Goal: Task Accomplishment & Management: Complete application form

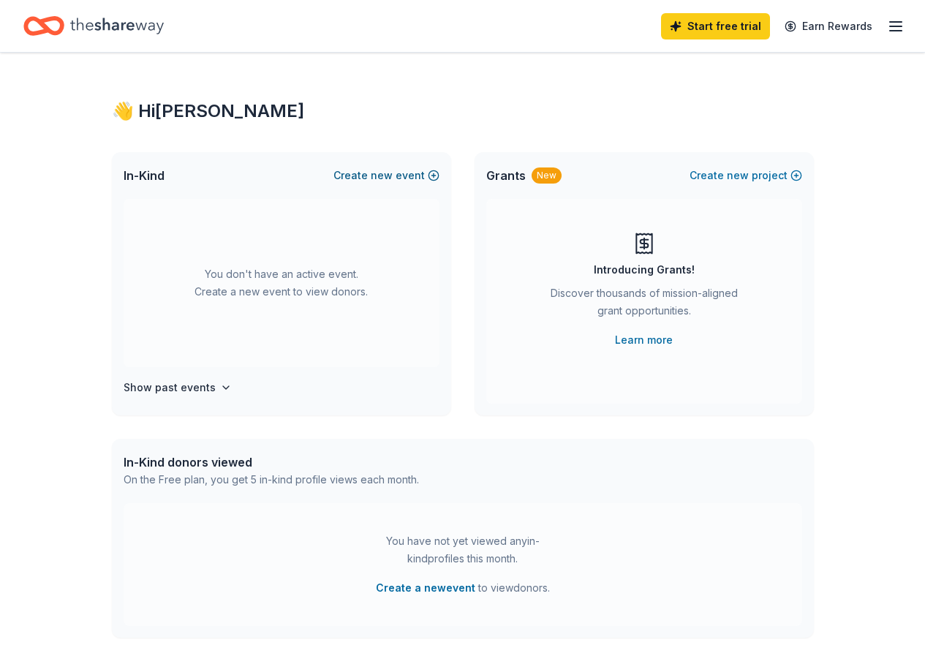
click at [413, 176] on button "Create new event" at bounding box center [387, 176] width 106 height 18
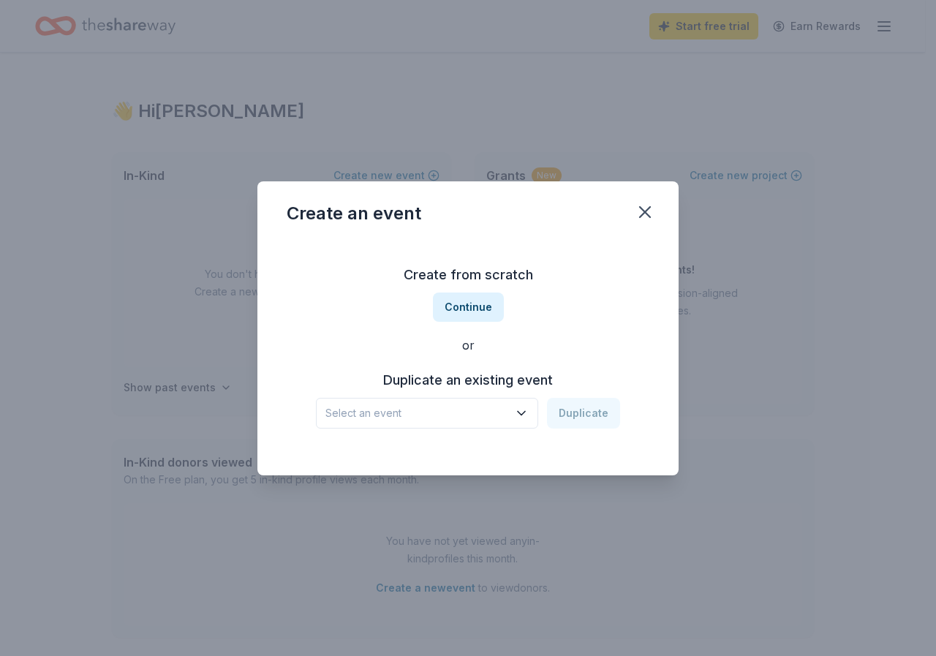
click at [498, 413] on span "Select an event" at bounding box center [417, 414] width 183 height 18
click at [492, 458] on div "Sleepy Hollow Elementary Casino Night Gala" at bounding box center [412, 453] width 162 height 18
click at [579, 409] on button "Duplicate" at bounding box center [583, 413] width 73 height 31
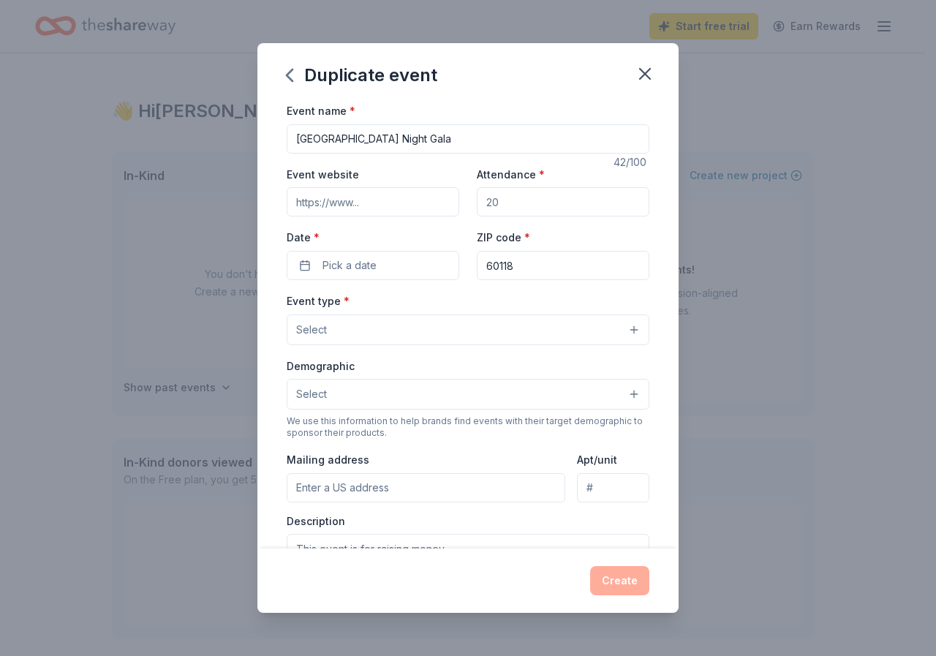
drag, startPoint x: 489, startPoint y: 138, endPoint x: 427, endPoint y: 140, distance: 61.5
click at [427, 140] on input "Sleepy Hollow Elementary Casino Night Gala" at bounding box center [468, 138] width 363 height 29
type input "[GEOGRAPHIC_DATA] Headless Horseman Gala"
click at [511, 204] on input "Attendance *" at bounding box center [563, 201] width 173 height 29
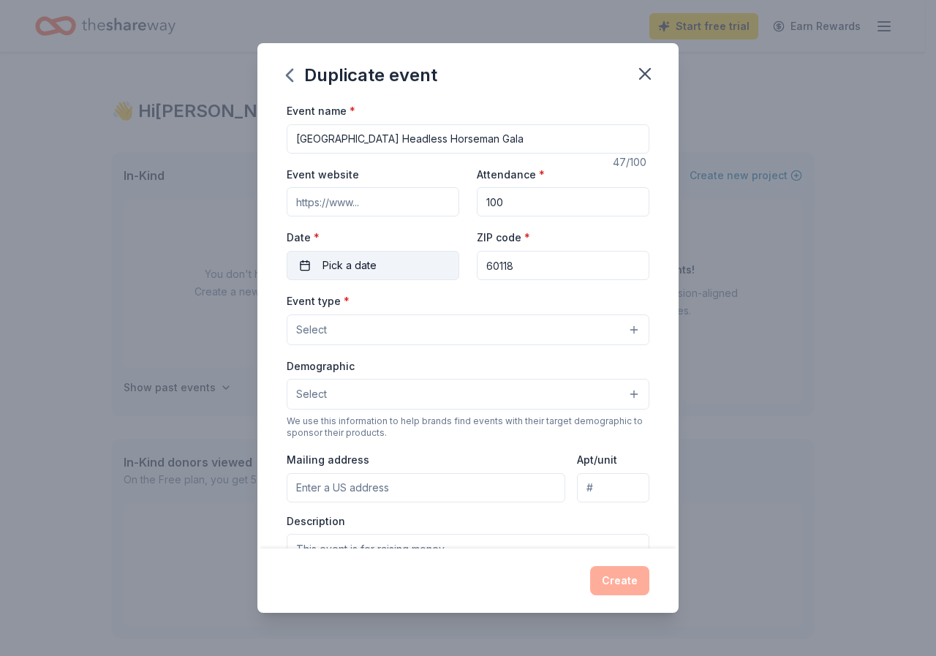
type input "100"
click at [419, 263] on button "Pick a date" at bounding box center [373, 265] width 173 height 29
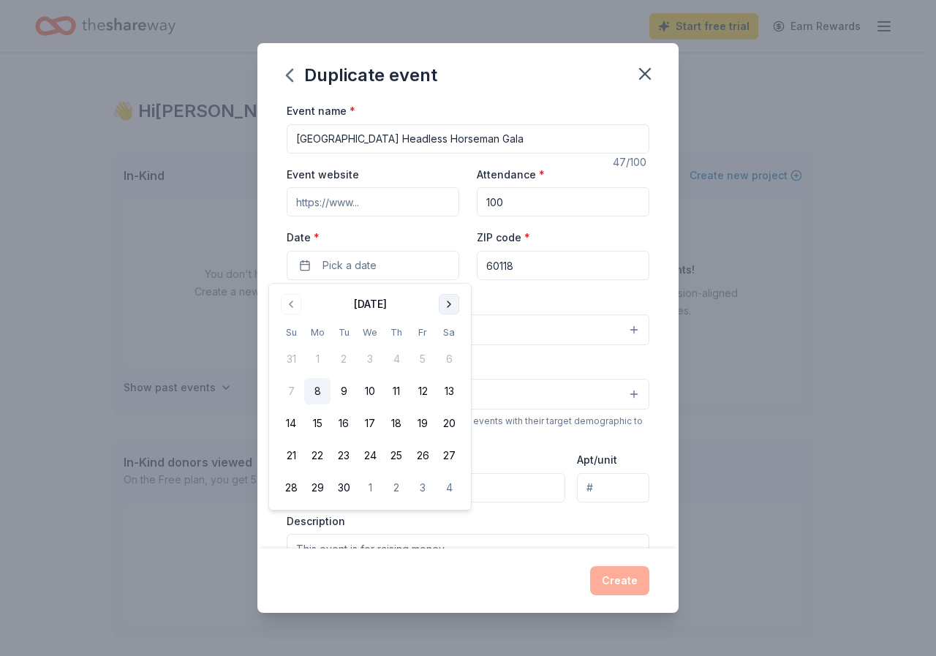
click at [446, 297] on button "Go to next month" at bounding box center [449, 304] width 20 height 20
click at [426, 396] on button "9" at bounding box center [423, 391] width 26 height 26
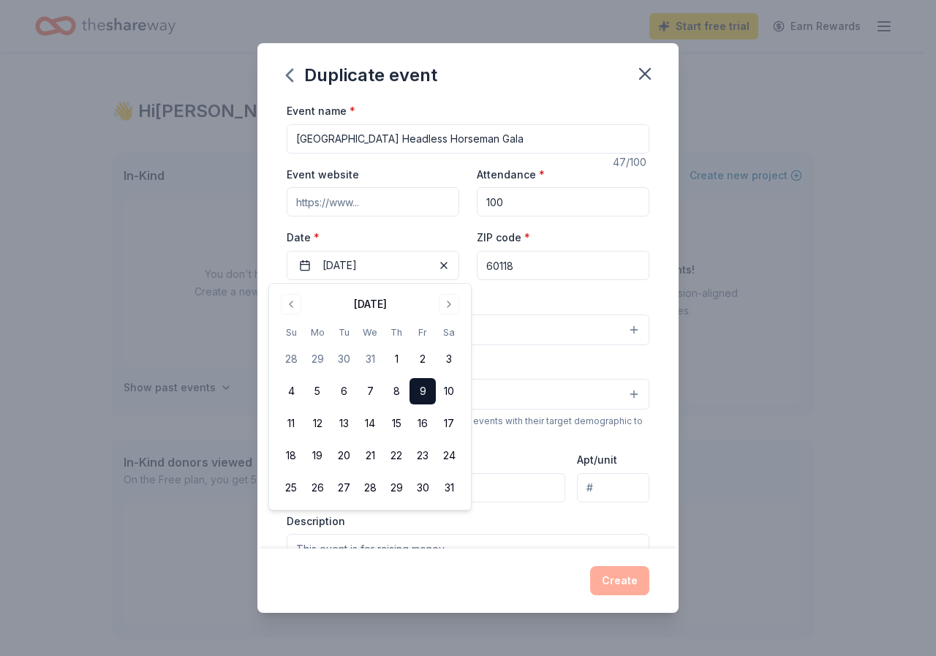
click at [527, 379] on button "Select" at bounding box center [468, 394] width 363 height 31
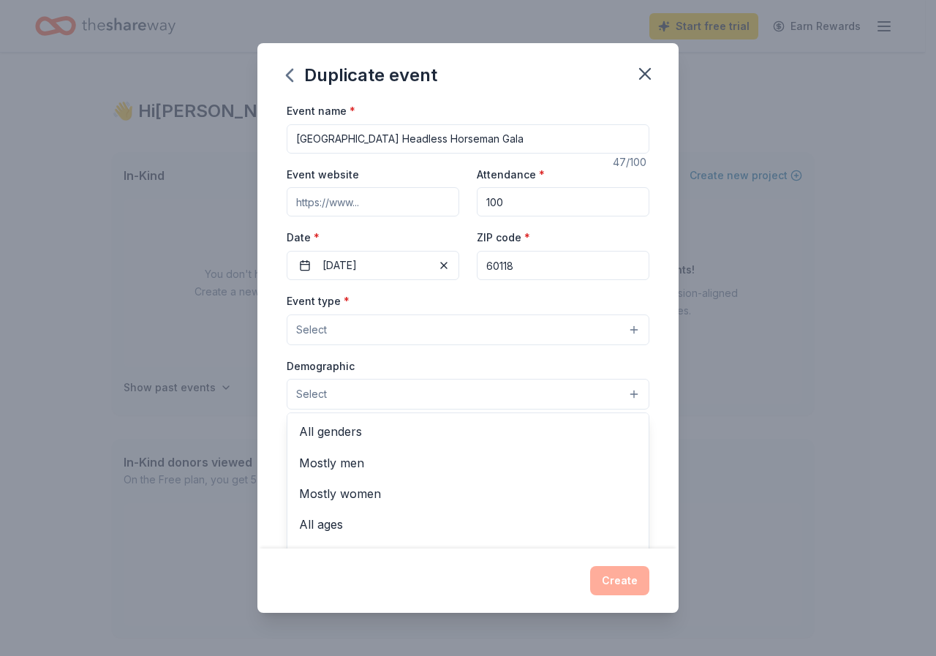
click at [473, 337] on div "Event type * Select Demographic Select All genders Mostly men Mostly women All …" at bounding box center [468, 446] width 363 height 308
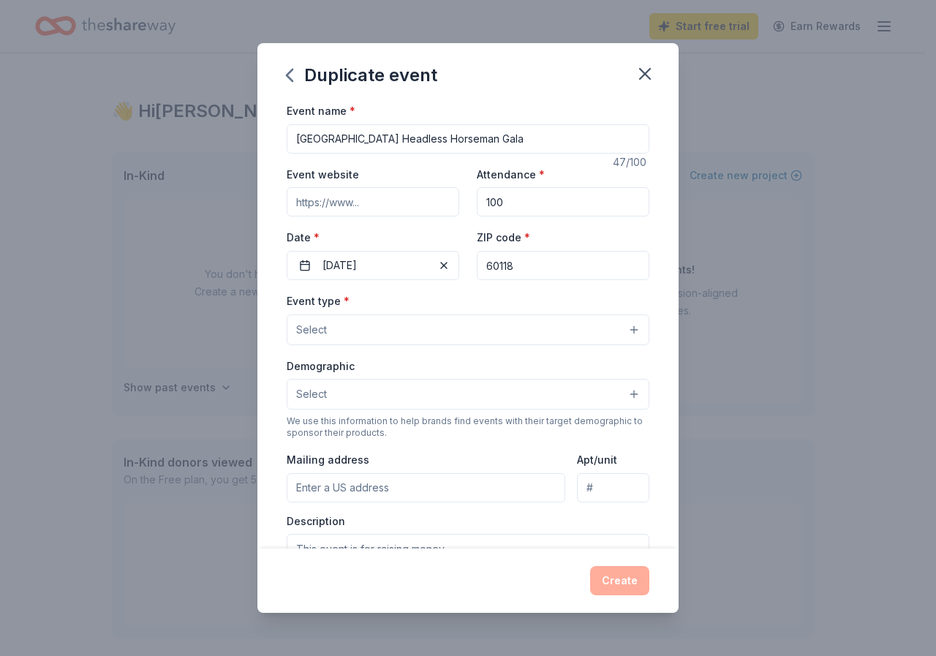
click at [467, 339] on button "Select" at bounding box center [468, 330] width 363 height 31
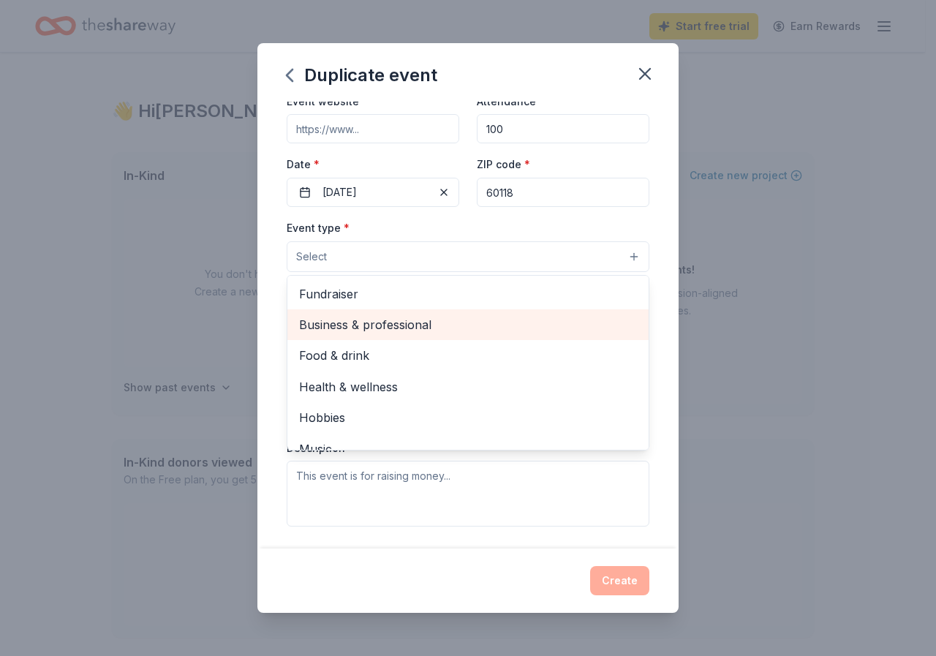
click at [347, 306] on div "Fundraiser" at bounding box center [467, 294] width 361 height 31
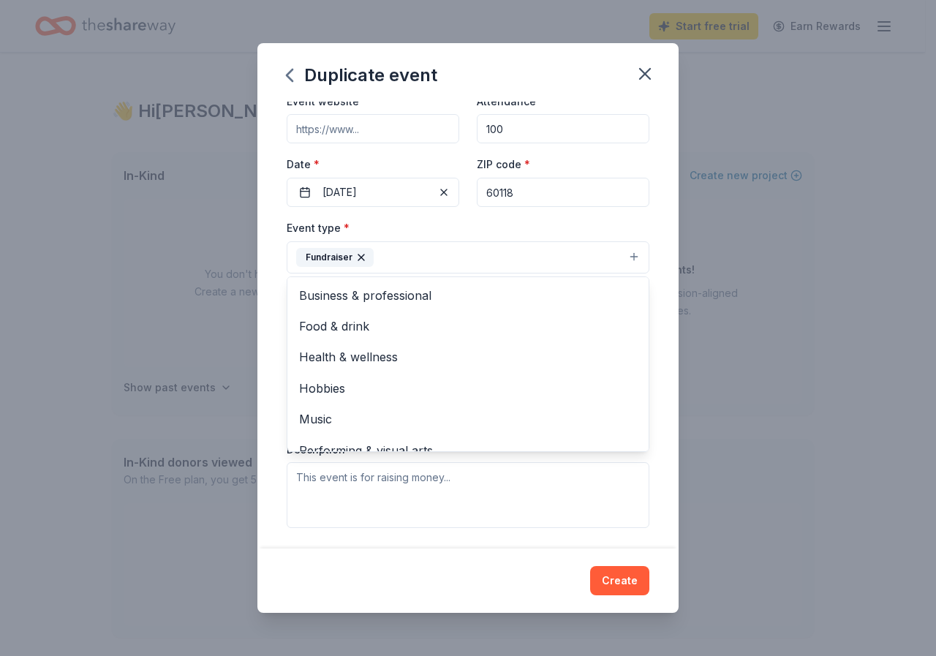
click at [492, 476] on div "Event type * Fundraiser Business & professional Food & drink Health & wellness …" at bounding box center [468, 373] width 363 height 309
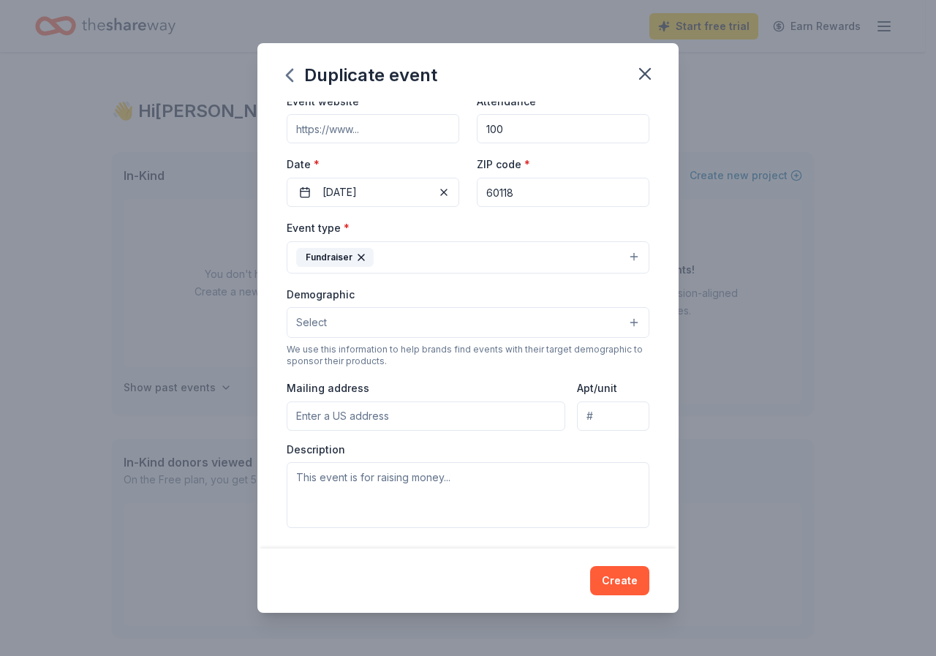
click at [394, 329] on button "Select" at bounding box center [468, 322] width 363 height 31
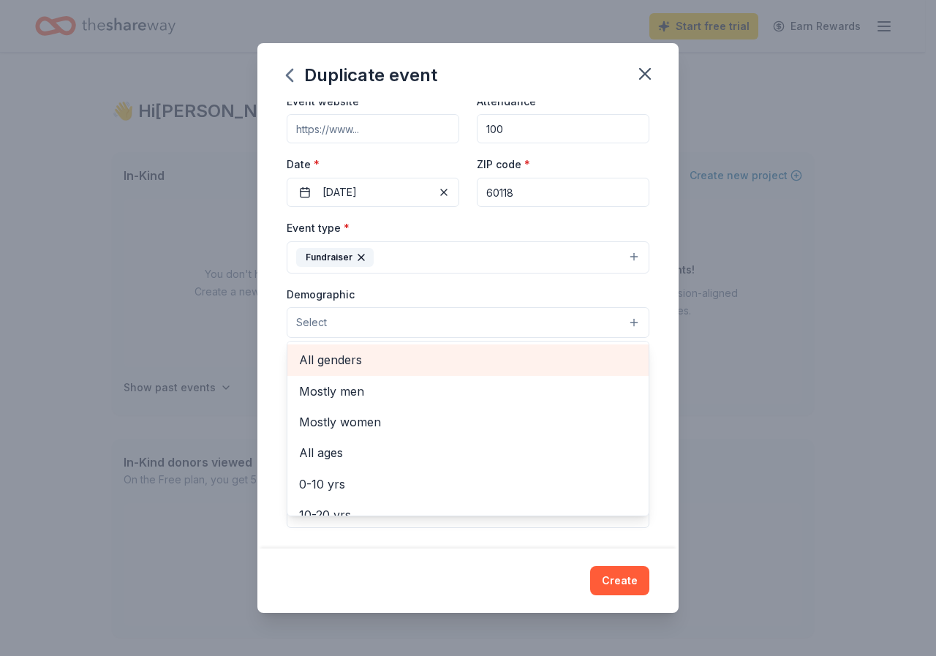
click at [347, 368] on span "All genders" at bounding box center [468, 359] width 338 height 19
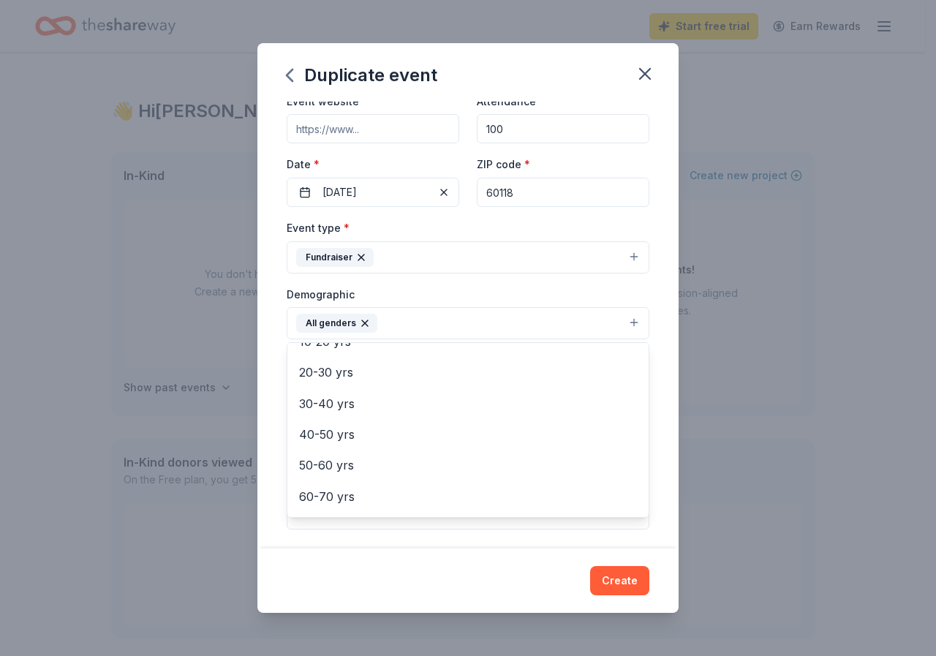
scroll to position [146, 0]
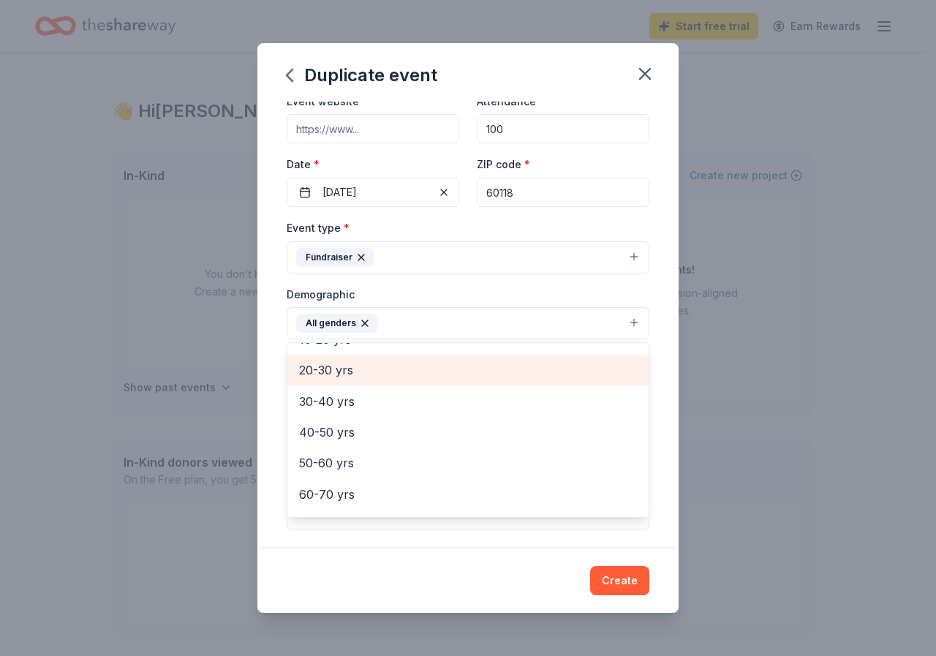
click at [328, 372] on span "20-30 yrs" at bounding box center [468, 370] width 338 height 19
click at [328, 368] on span "30-40 yrs" at bounding box center [468, 370] width 338 height 19
click at [328, 381] on span "40-50 yrs" at bounding box center [468, 374] width 338 height 19
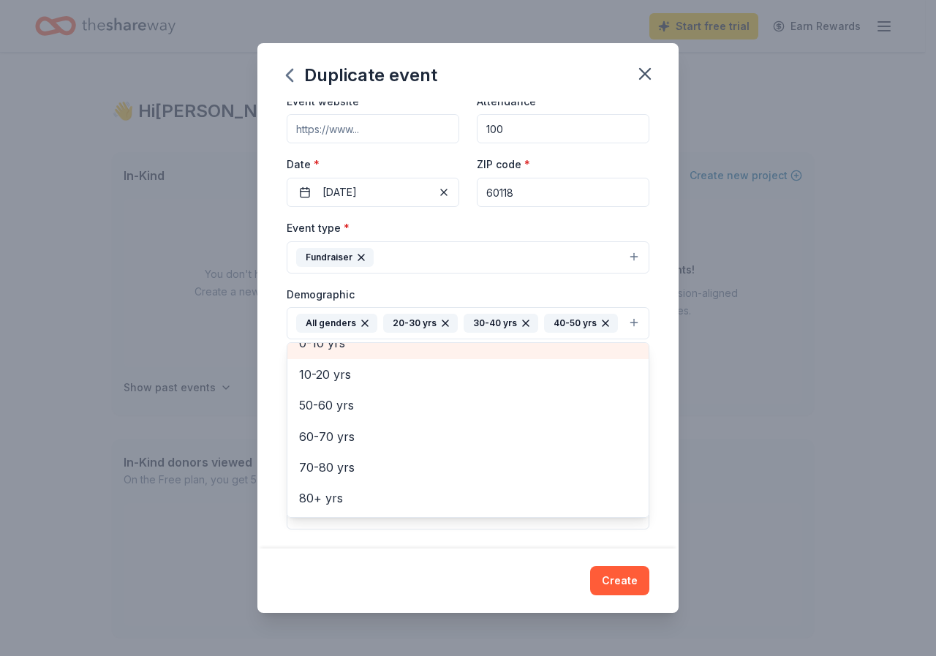
scroll to position [111, 0]
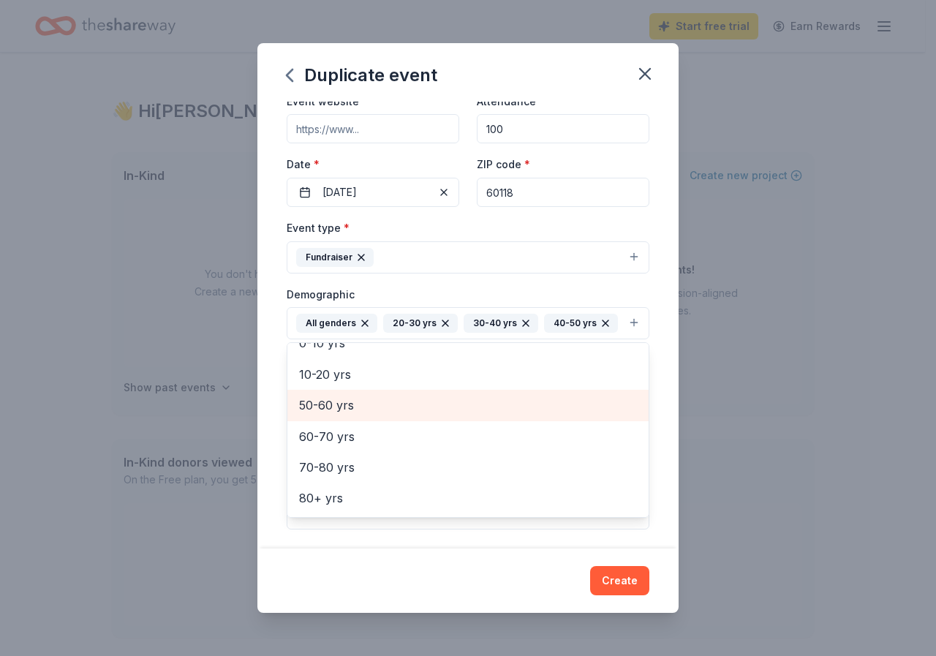
click at [331, 415] on span "50-60 yrs" at bounding box center [468, 405] width 338 height 19
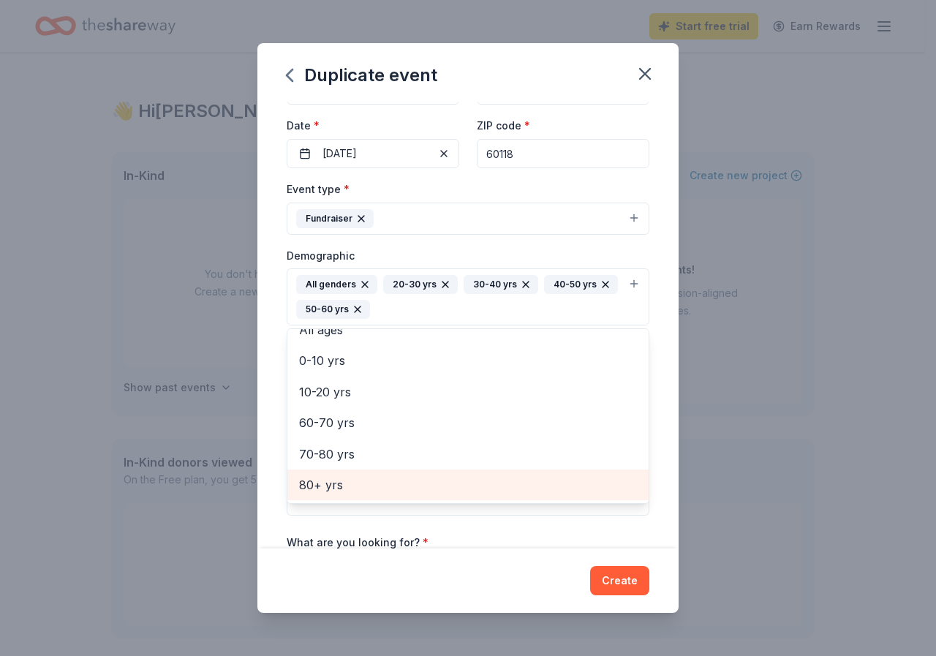
scroll to position [146, 0]
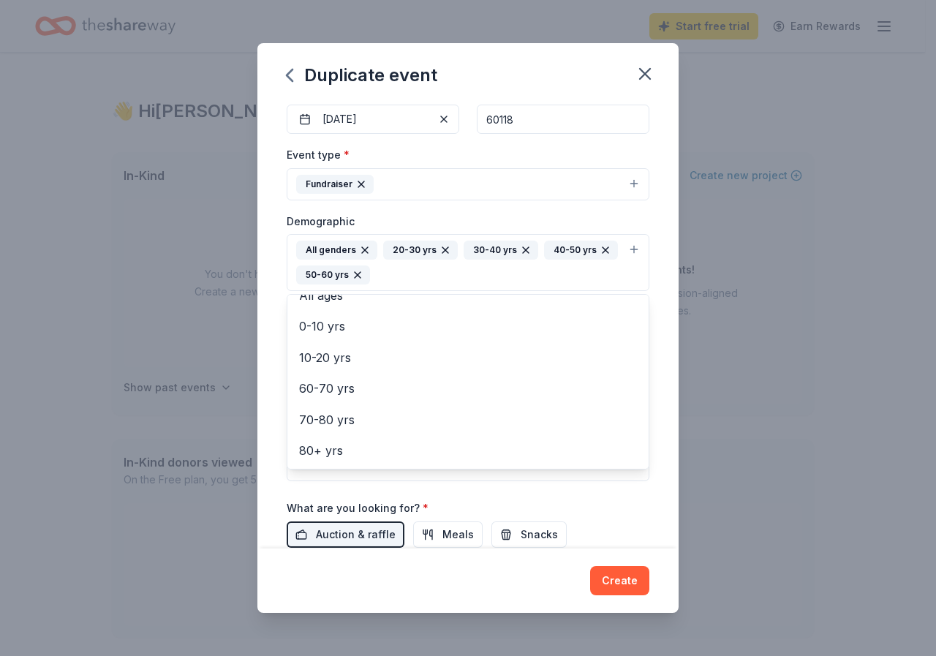
click at [436, 533] on div "Event name * Sleepy Hollow Elementary Headless Horseman Gala 47 /100 Event webs…" at bounding box center [468, 307] width 363 height 704
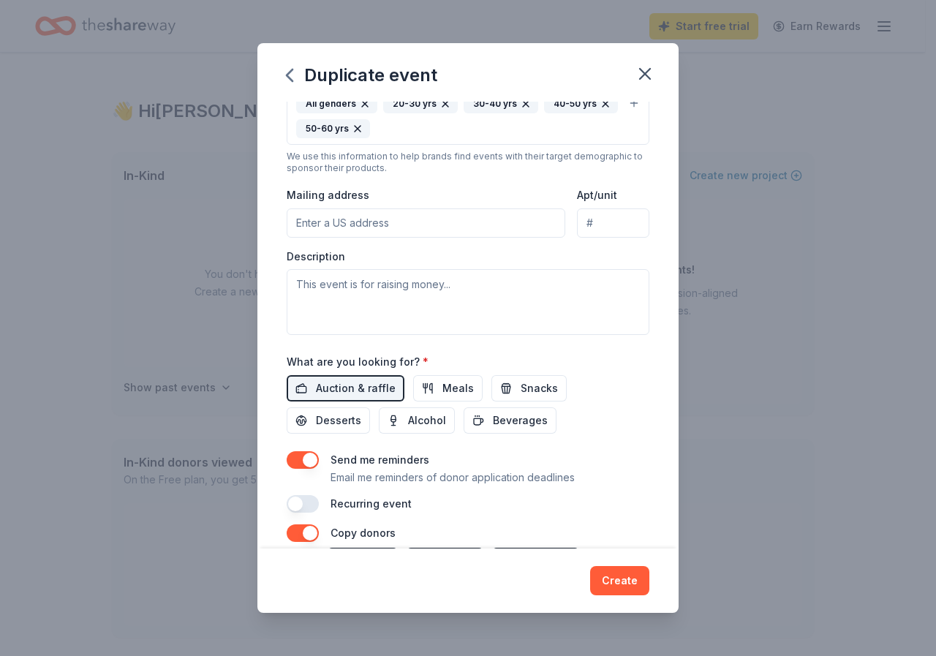
scroll to position [439, 0]
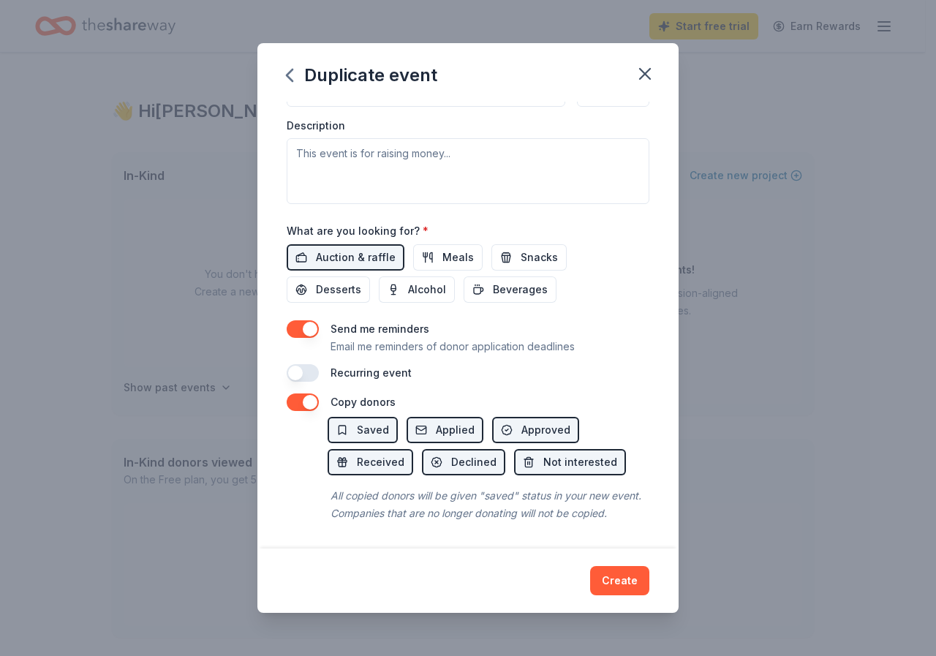
click at [307, 394] on button "button" at bounding box center [303, 403] width 32 height 18
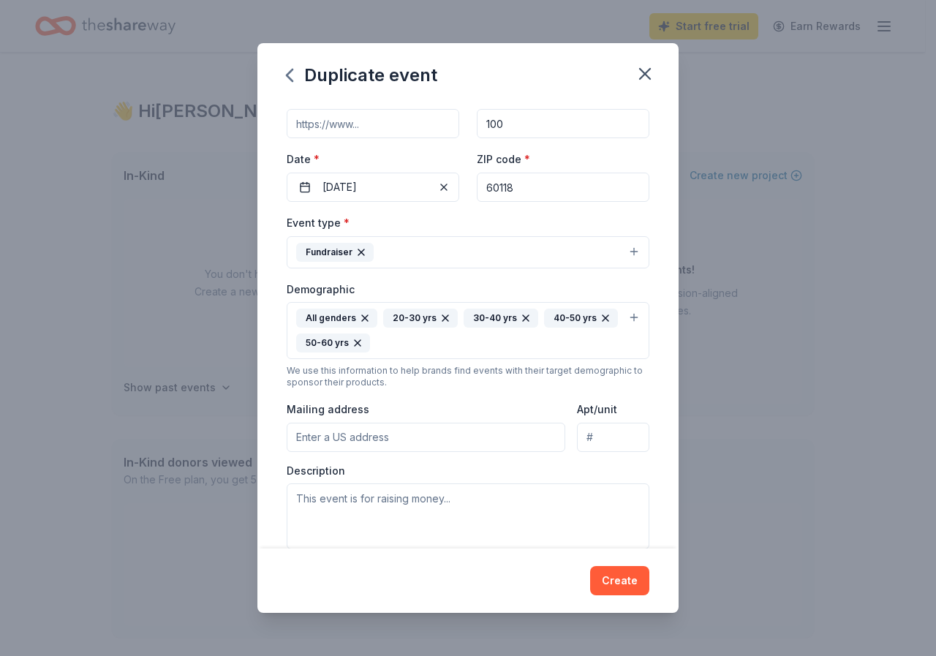
scroll to position [73, 0]
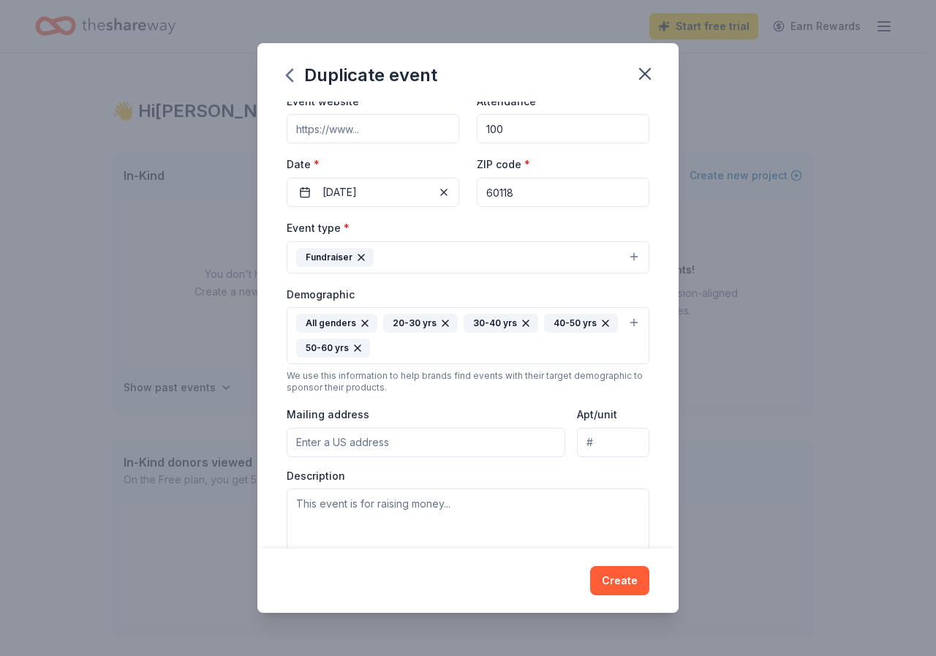
click at [443, 438] on input "Mailing address" at bounding box center [426, 442] width 279 height 29
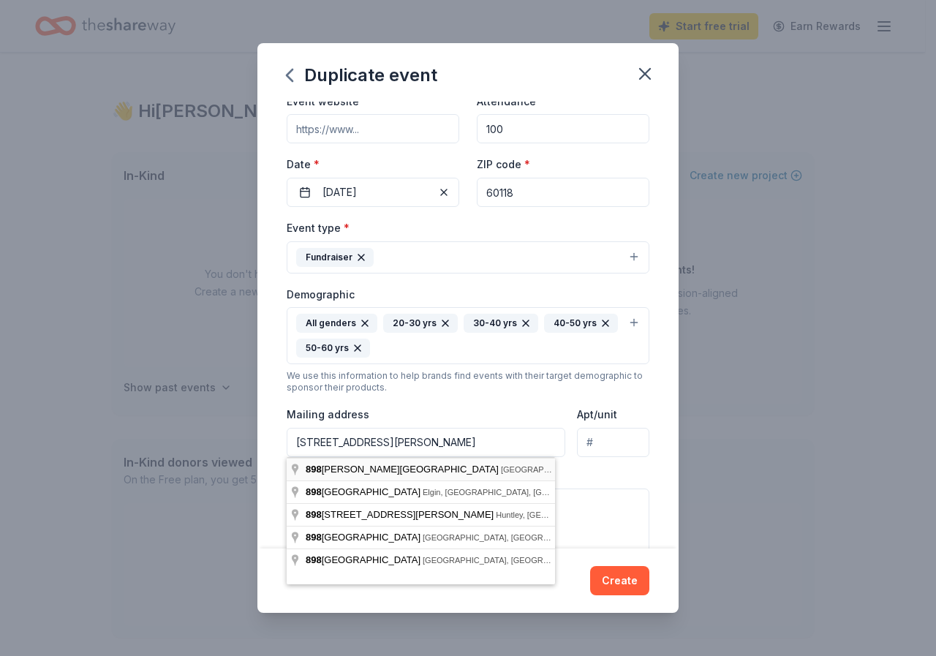
type input "898 Glen Oak Drive, Sleepy Hollow, IL, 60118"
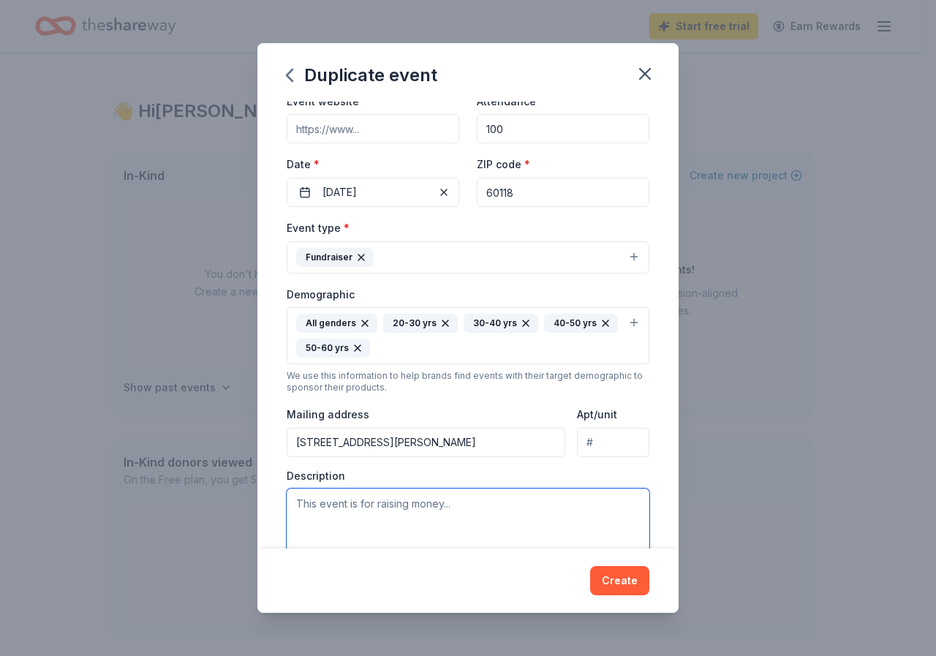
click at [388, 511] on textarea at bounding box center [468, 522] width 363 height 66
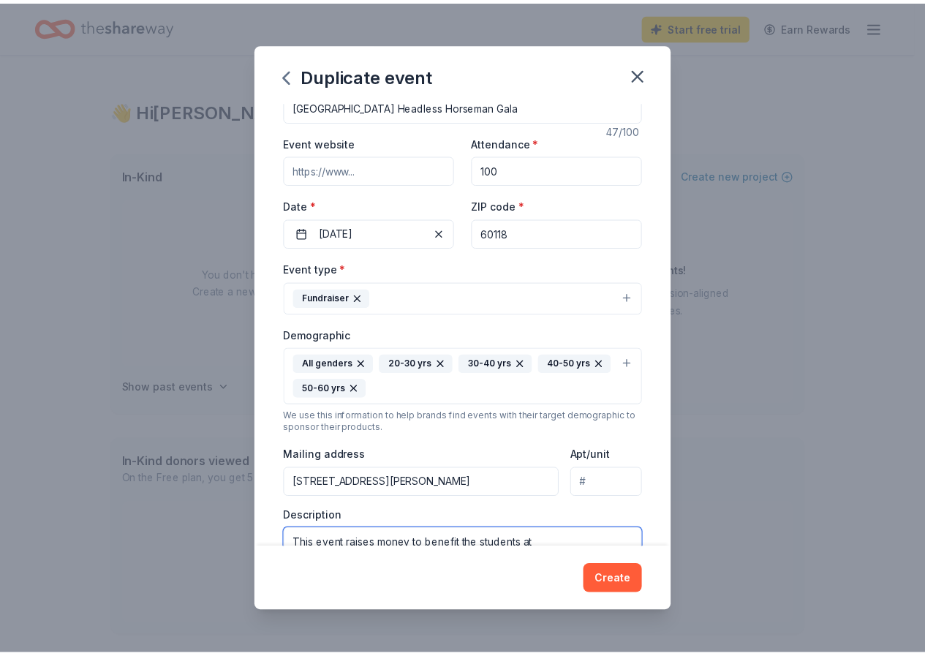
scroll to position [0, 0]
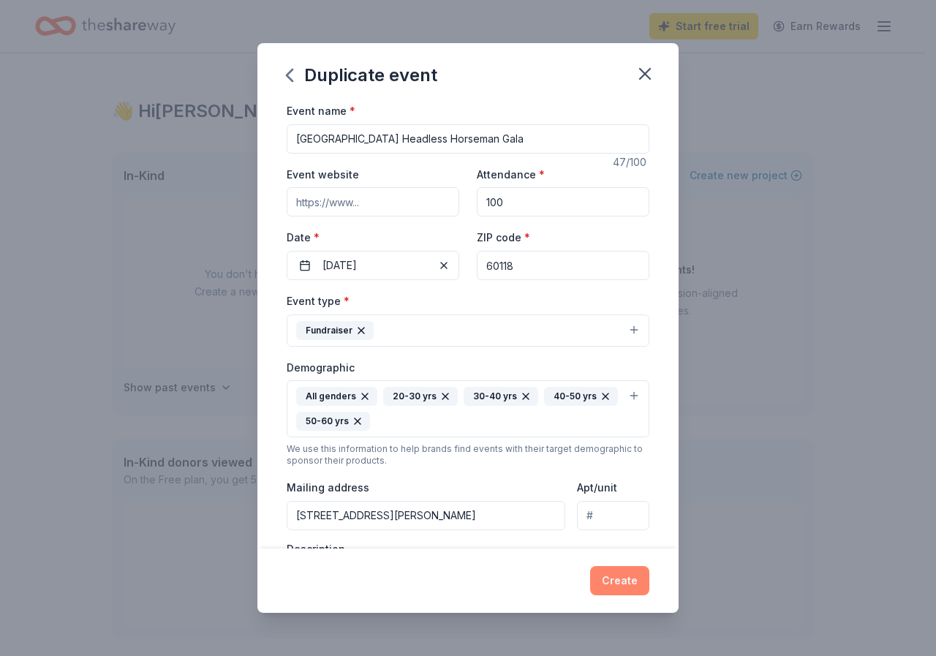
type textarea "This event raises money to benefit the students at Sleepy Hollow Elementary. Th…"
click at [620, 581] on button "Create" at bounding box center [619, 580] width 59 height 29
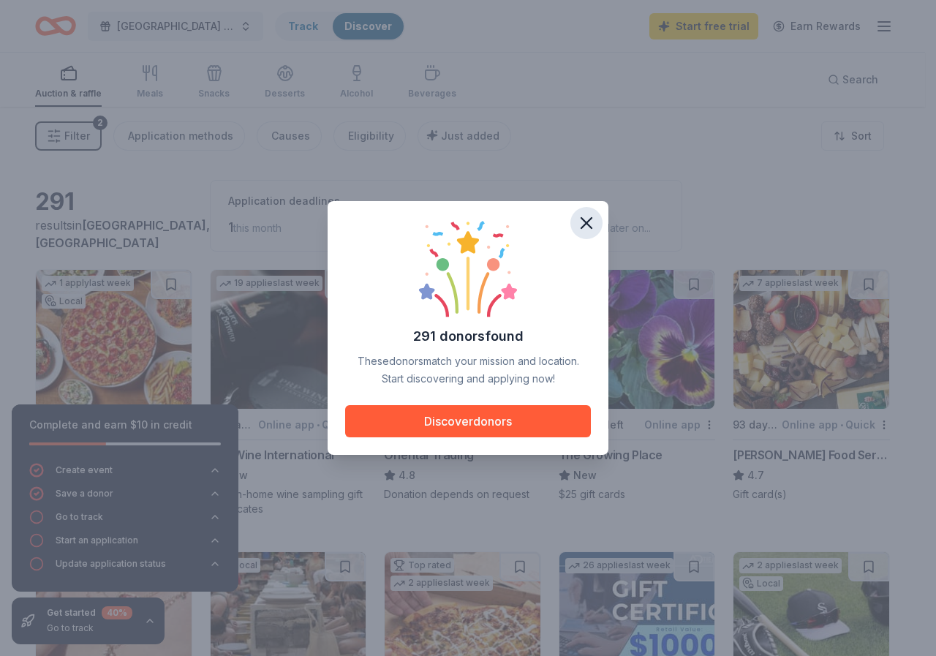
click at [585, 220] on icon "button" at bounding box center [586, 223] width 20 height 20
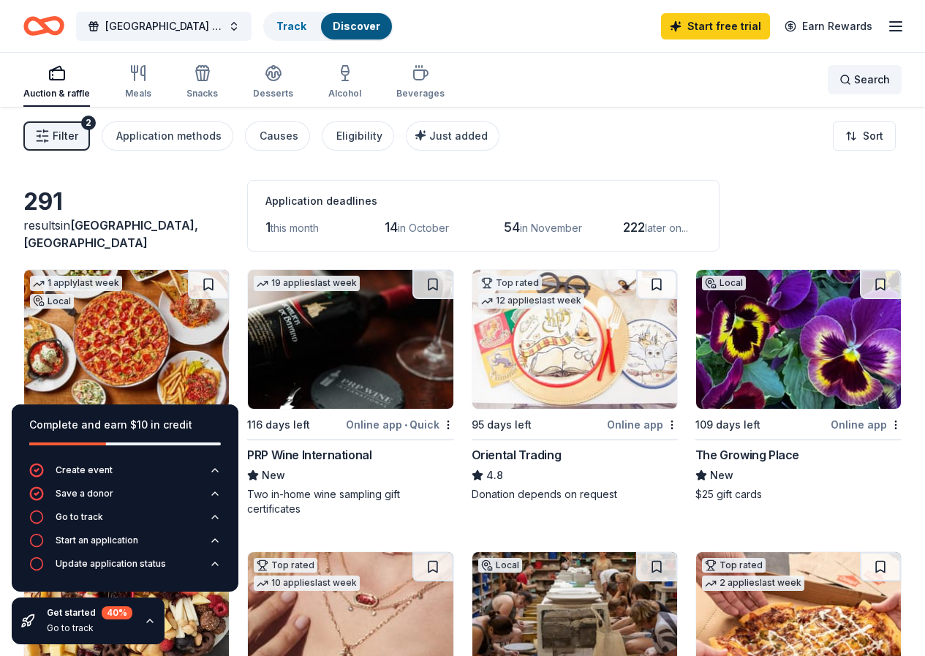
click at [862, 86] on span "Search" at bounding box center [872, 80] width 36 height 18
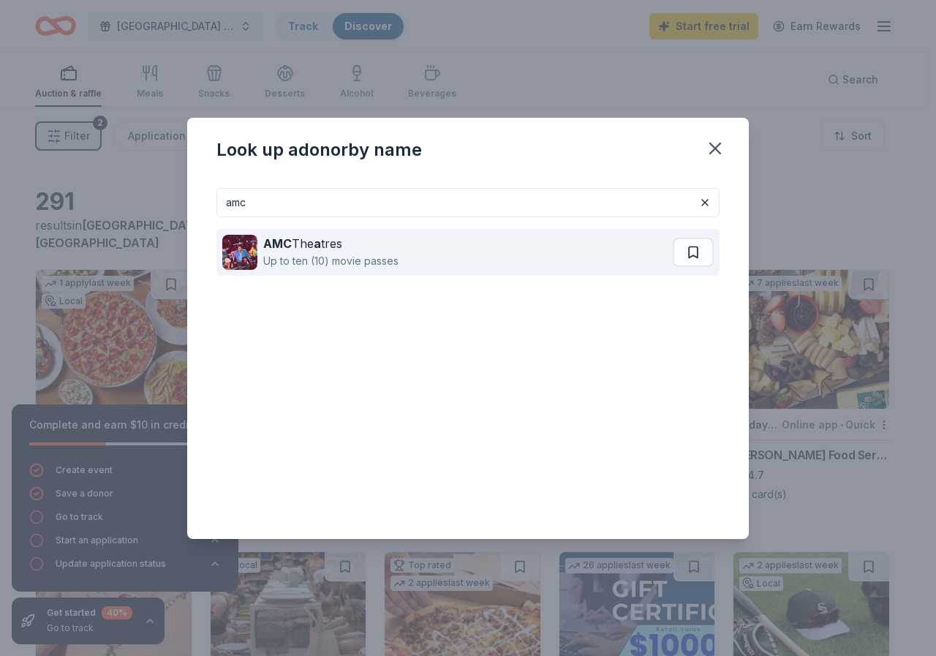
type input "amc"
click at [356, 250] on div "AMC The a tres" at bounding box center [330, 244] width 135 height 18
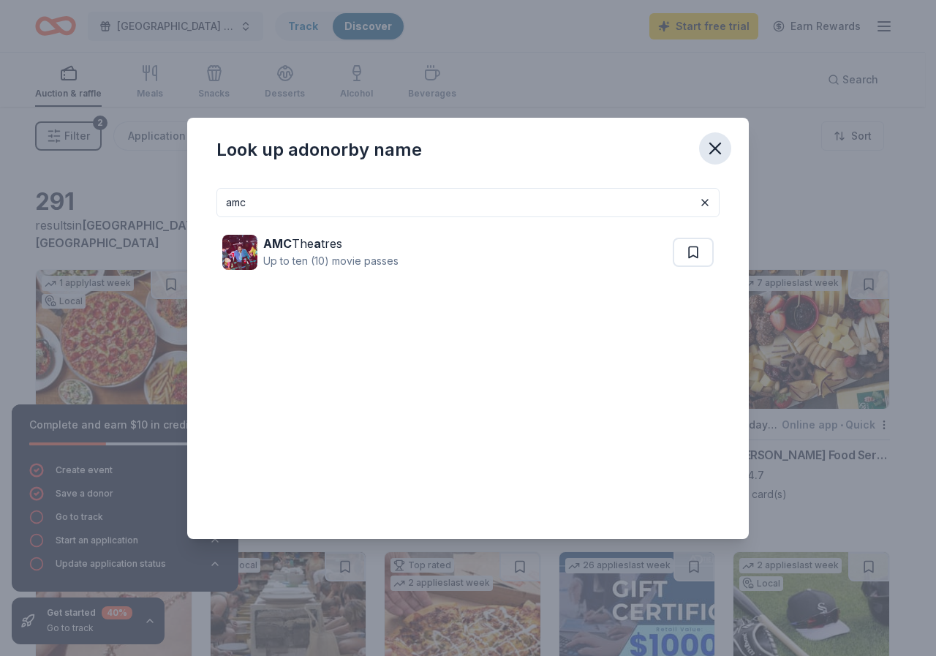
click at [720, 139] on icon "button" at bounding box center [715, 148] width 20 height 20
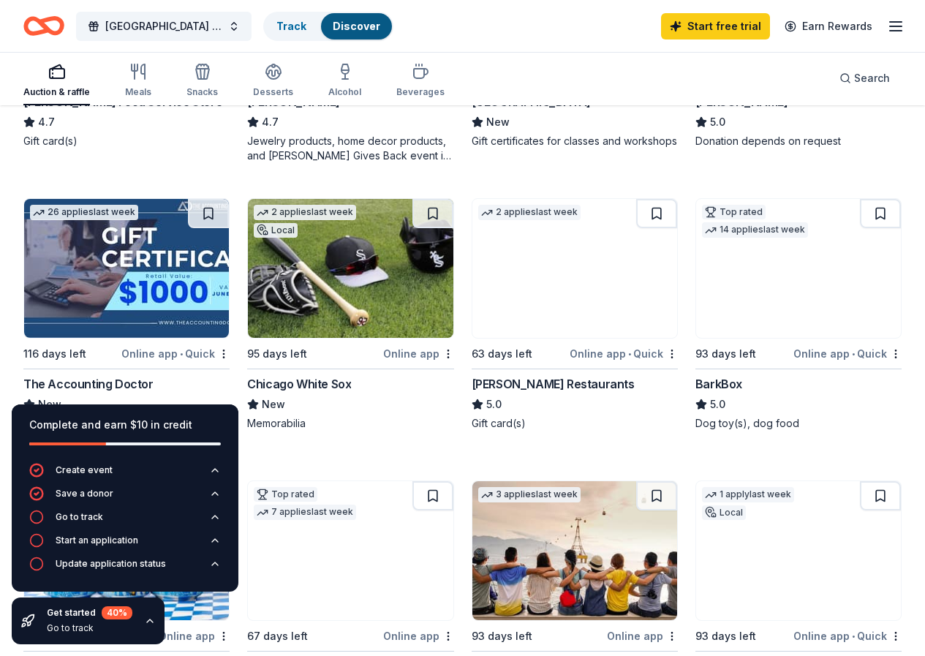
scroll to position [658, 0]
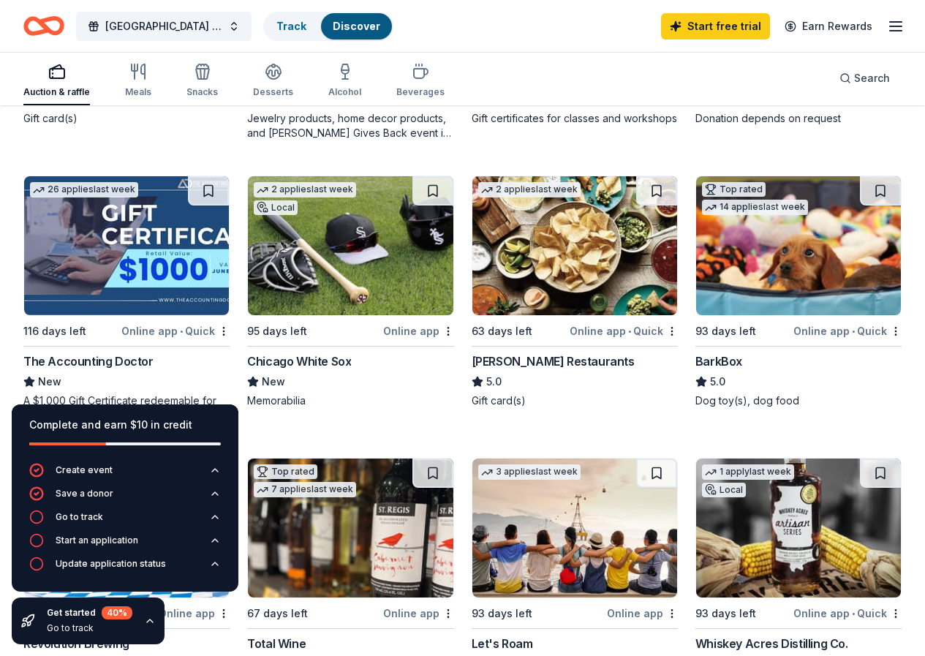
click at [230, 604] on div "Online app" at bounding box center [194, 613] width 71 height 18
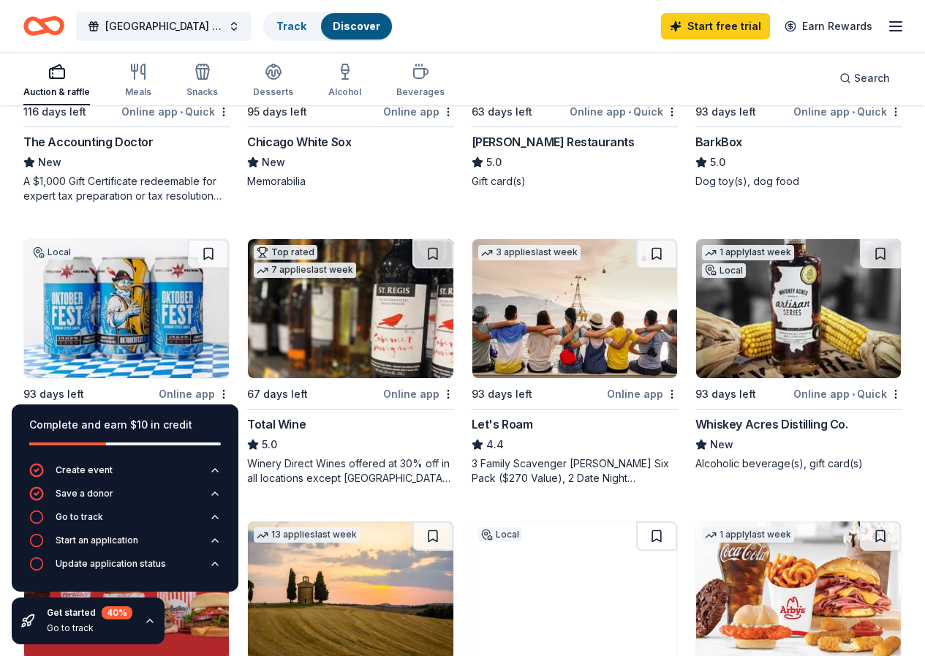
scroll to position [951, 0]
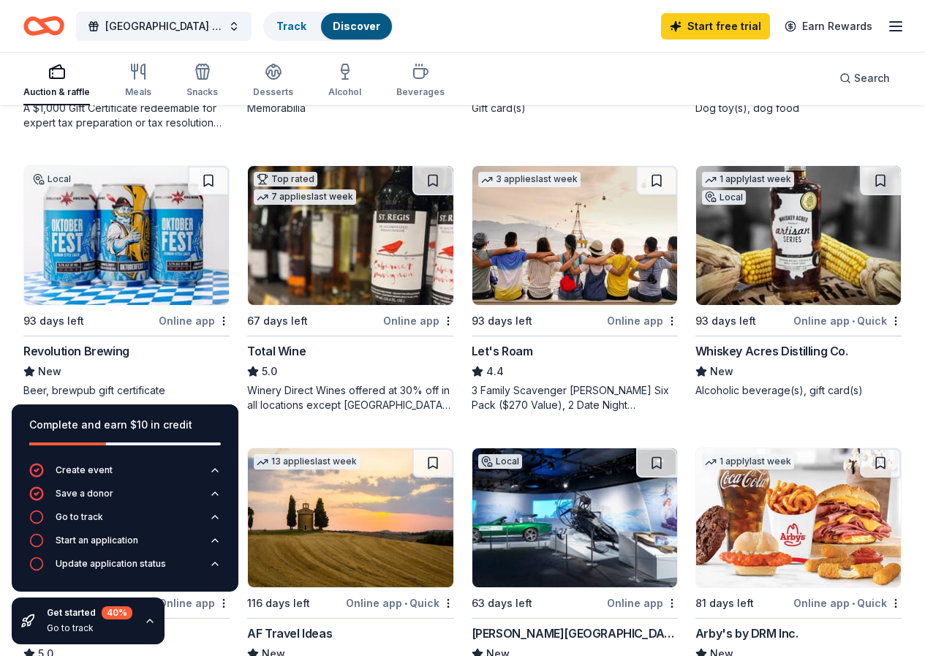
click at [696, 244] on img at bounding box center [798, 235] width 205 height 139
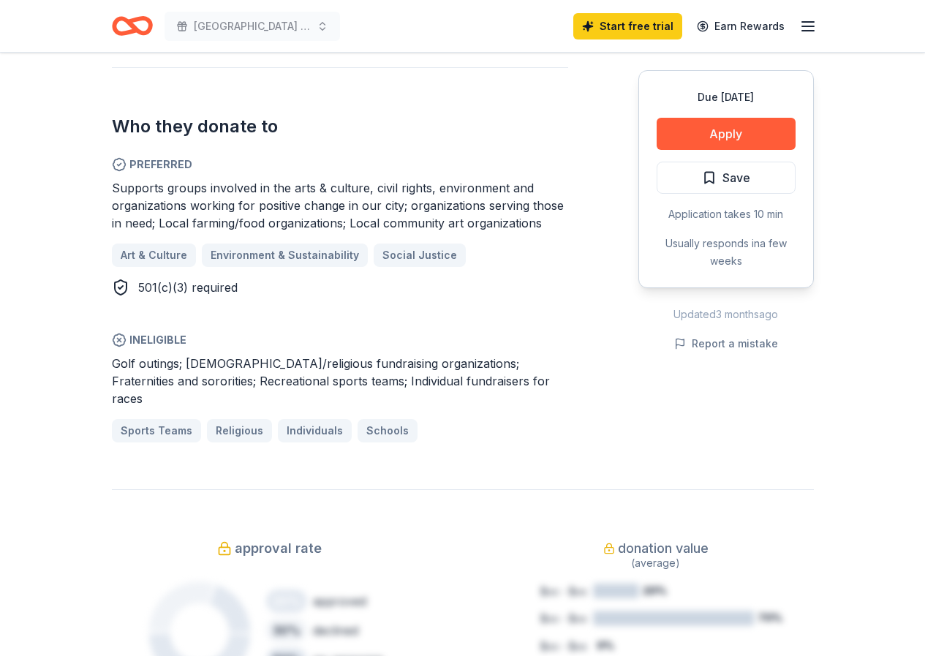
scroll to position [805, 0]
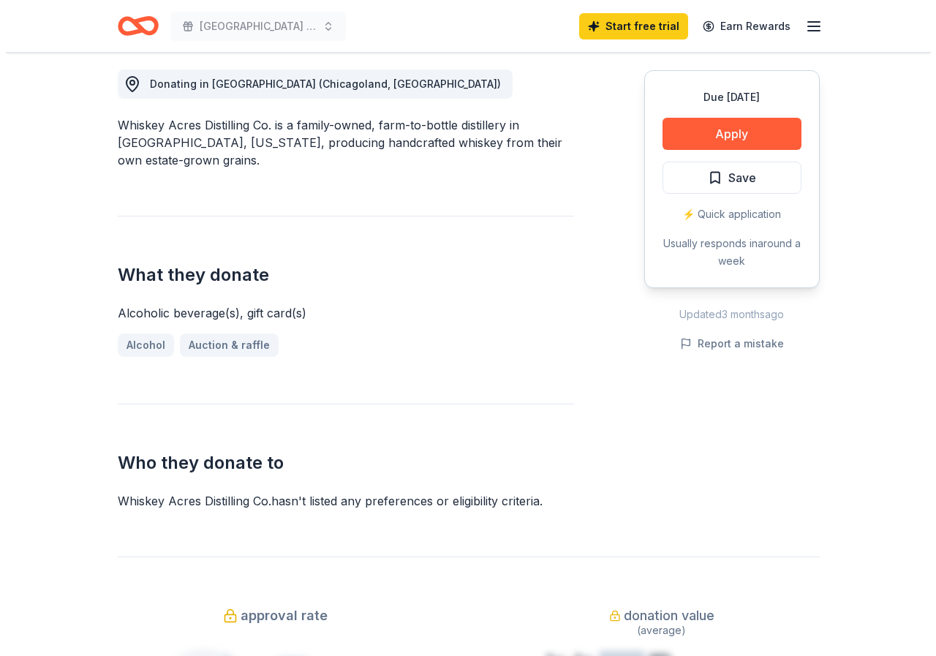
scroll to position [366, 0]
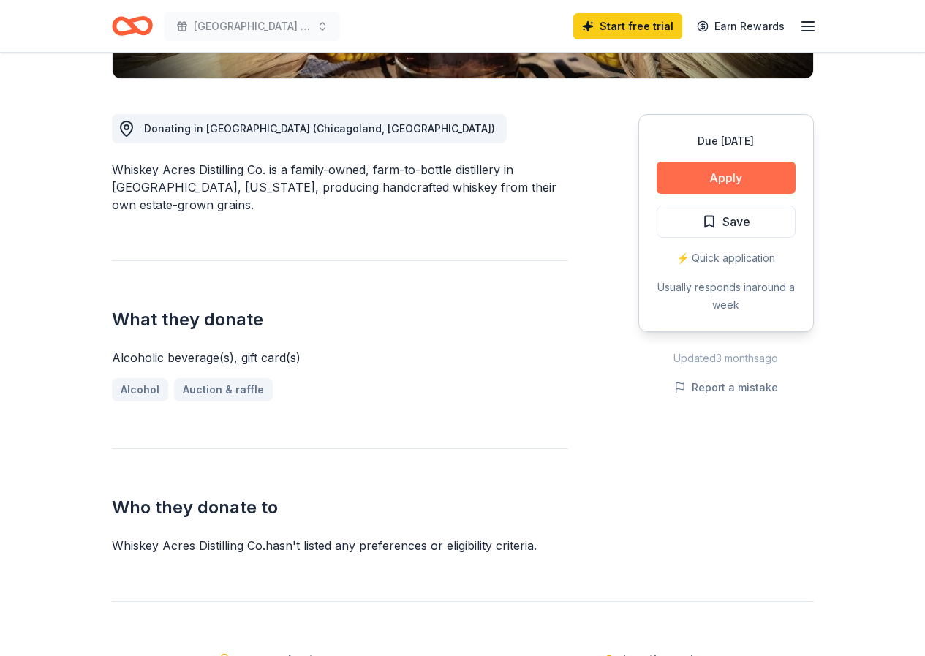
click at [740, 171] on button "Apply" at bounding box center [726, 178] width 139 height 32
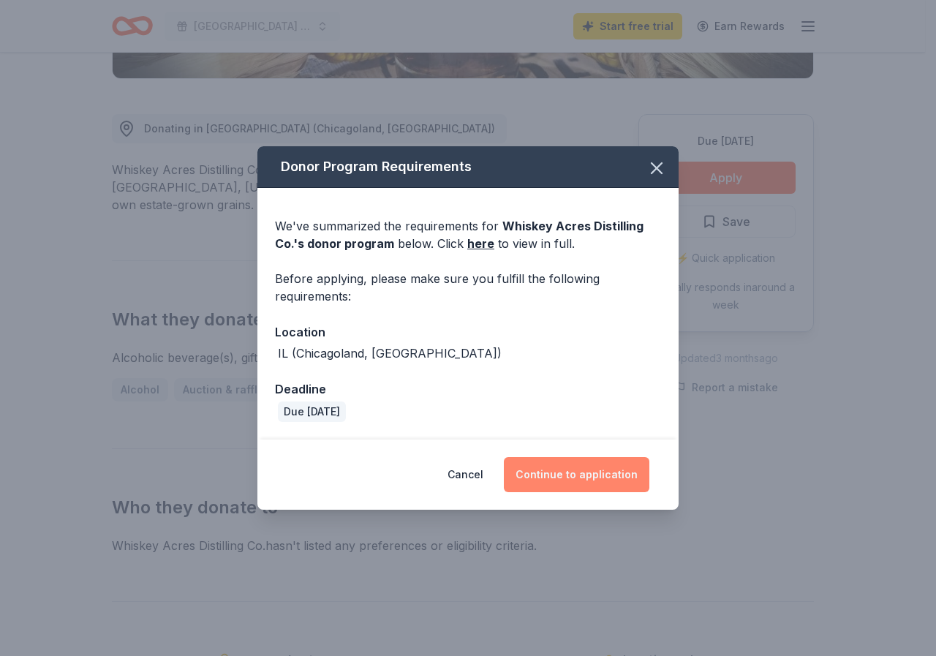
click at [621, 468] on button "Continue to application" at bounding box center [577, 474] width 146 height 35
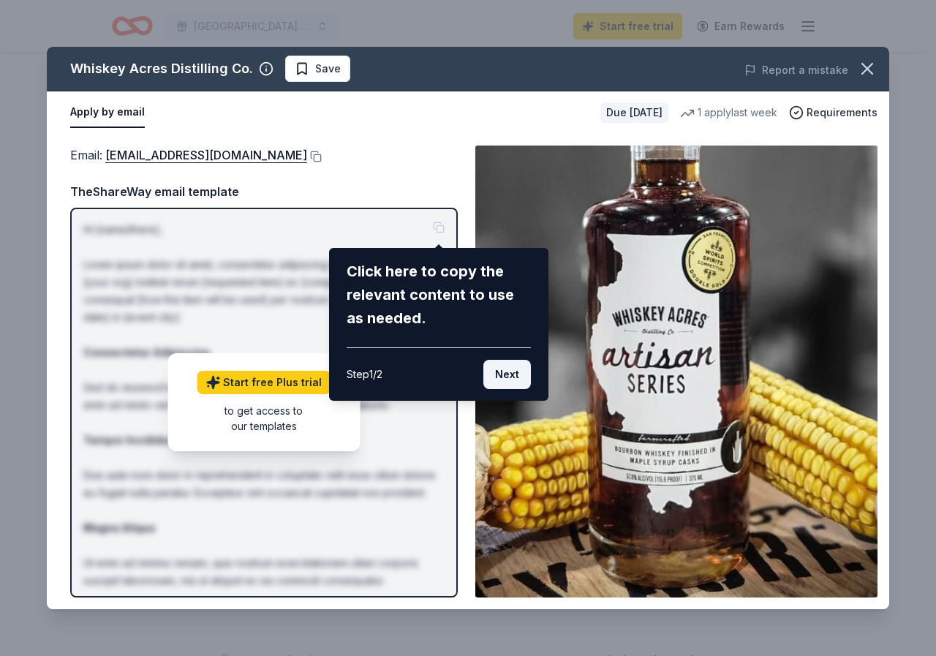
click at [514, 375] on button "Next" at bounding box center [508, 374] width 48 height 29
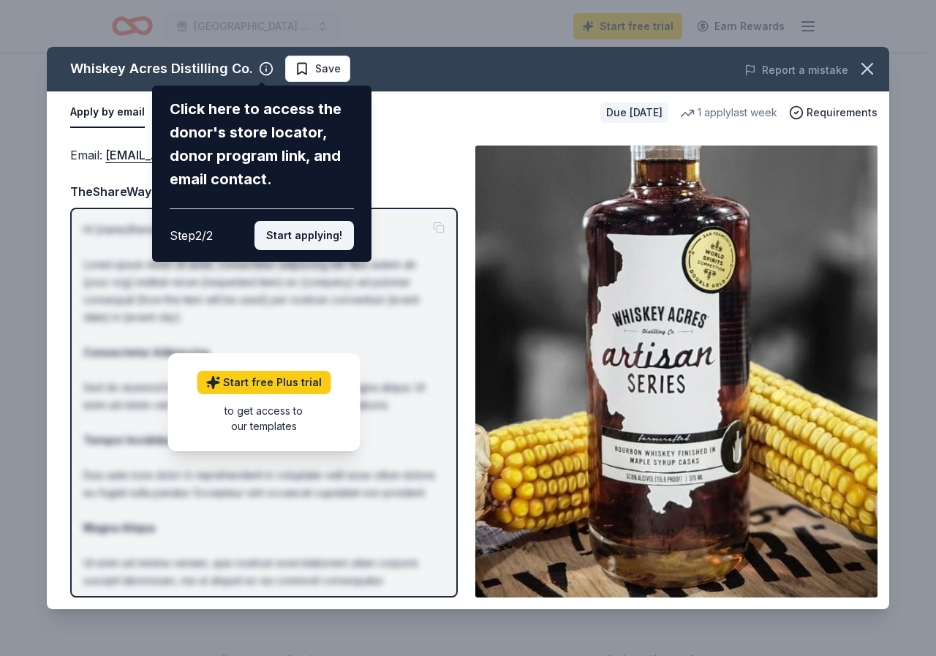
click at [335, 237] on button "Start applying!" at bounding box center [304, 235] width 99 height 29
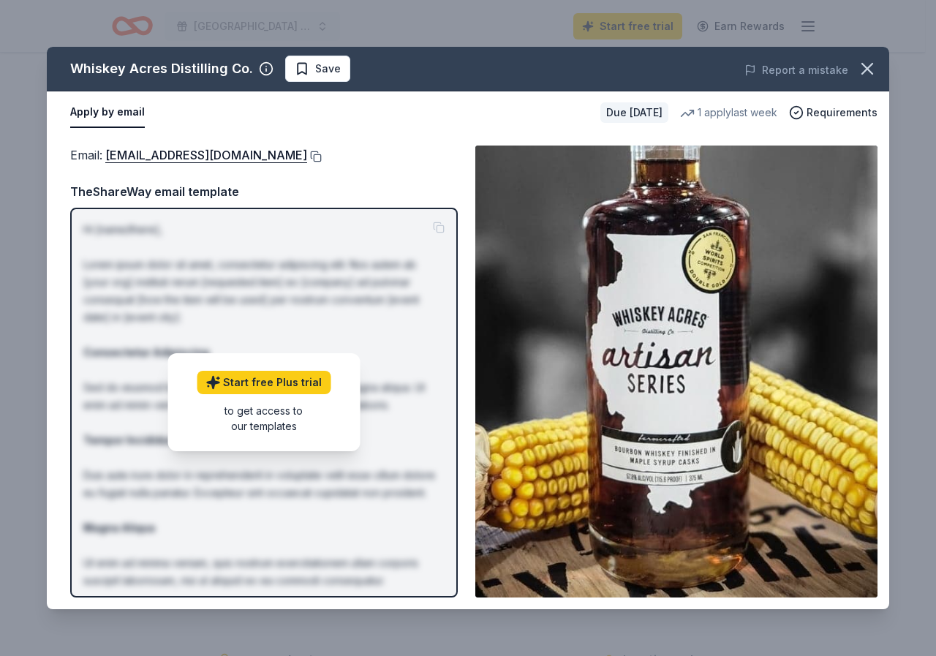
click at [307, 155] on button at bounding box center [314, 157] width 15 height 12
